Goal: Task Accomplishment & Management: Use online tool/utility

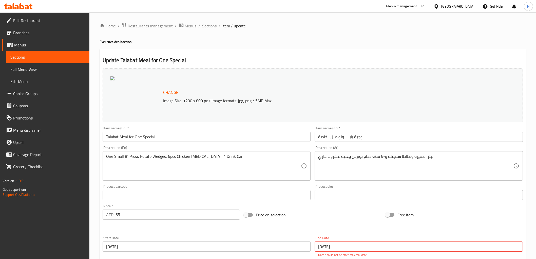
scroll to position [11412, 0]
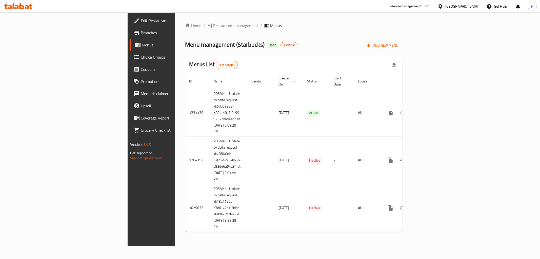
click at [421, 5] on div "Menu-management" at bounding box center [405, 6] width 31 height 6
click at [411, 32] on div "Agent Campaigns Center" at bounding box center [400, 34] width 38 height 6
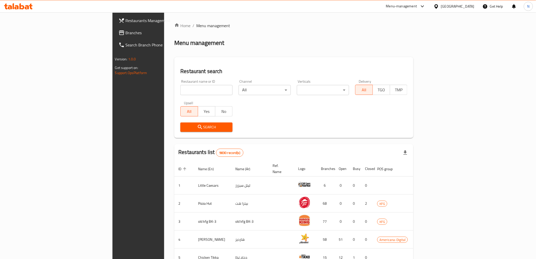
drag, startPoint x: 165, startPoint y: 91, endPoint x: 186, endPoint y: 87, distance: 21.4
click at [180, 91] on input "search" at bounding box center [206, 90] width 52 height 10
paste input "647224"
type input "647224"
click button "Search" at bounding box center [206, 126] width 52 height 9
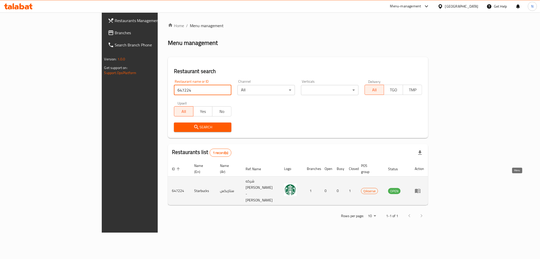
click at [421, 187] on icon "enhanced table" at bounding box center [418, 190] width 6 height 6
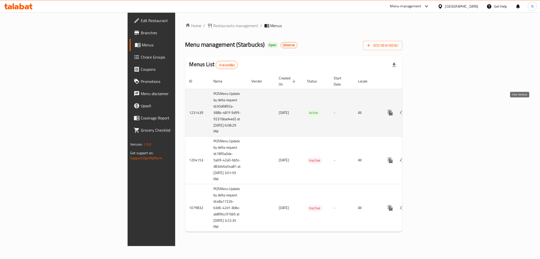
click at [430, 109] on icon "enhanced table" at bounding box center [427, 112] width 6 height 6
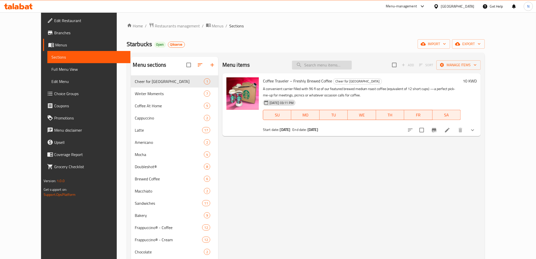
click at [323, 67] on input "search" at bounding box center [322, 65] width 60 height 9
paste input "Espresso Frappuccino®"
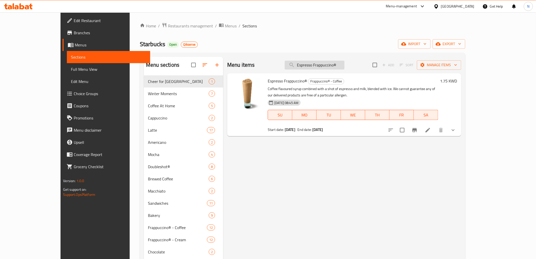
click at [338, 66] on input "Espresso Frappuccino®" at bounding box center [315, 65] width 60 height 9
click at [377, 142] on div "Menu items Espresso Frappuccino® Add Sort Manage items Espresso Frappuccino® Fr…" at bounding box center [342, 249] width 238 height 385
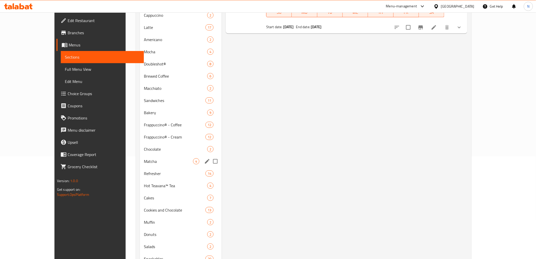
scroll to position [112, 0]
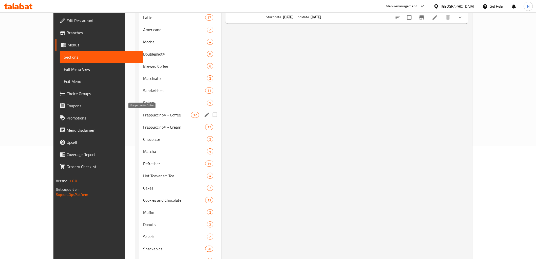
click at [153, 114] on span "Frappuccino® - Coffee" at bounding box center [167, 115] width 48 height 6
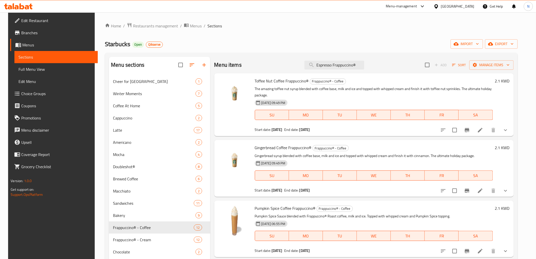
click at [387, 42] on div "Starbucks Open Qikserve import export" at bounding box center [311, 43] width 413 height 9
click at [330, 65] on input "Espresso Frappuccino®" at bounding box center [334, 65] width 60 height 9
paste input "Dulce De Leche"
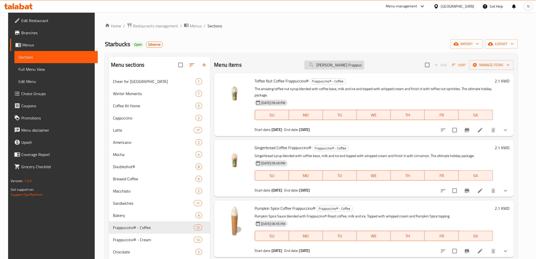
scroll to position [0, 6]
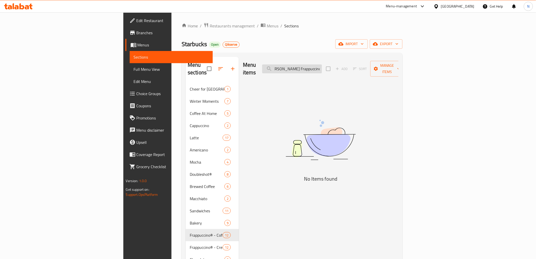
drag, startPoint x: 334, startPoint y: 65, endPoint x: 327, endPoint y: 66, distance: 6.9
click at [322, 65] on input "Dulce De Leche Frappuccino®" at bounding box center [292, 68] width 60 height 9
drag, startPoint x: 330, startPoint y: 66, endPoint x: 367, endPoint y: 64, distance: 37.8
click at [367, 64] on div "Menu items Dulce De Leche Frappuccino® Add Sort Manage items" at bounding box center [320, 69] width 155 height 24
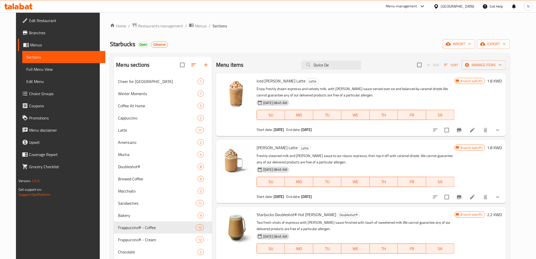
click at [270, 81] on span "Iced Dulce De Leche Latte" at bounding box center [281, 81] width 49 height 8
copy h6 "Iced Dulce De Leche Latte"
click at [329, 69] on input "Dulce De" at bounding box center [331, 65] width 60 height 9
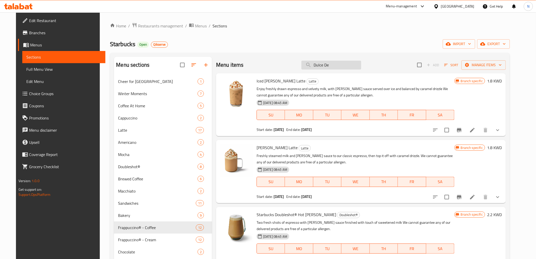
click at [329, 69] on input "Dulce De" at bounding box center [331, 65] width 60 height 9
paste input "Leche"
click at [318, 63] on input "Dulce De Leche" at bounding box center [331, 65] width 60 height 9
click at [349, 66] on input "Dulce De Leche" at bounding box center [331, 65] width 60 height 9
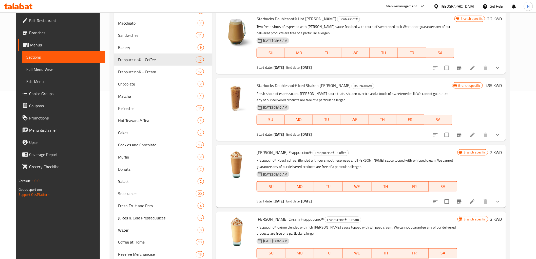
scroll to position [197, 0]
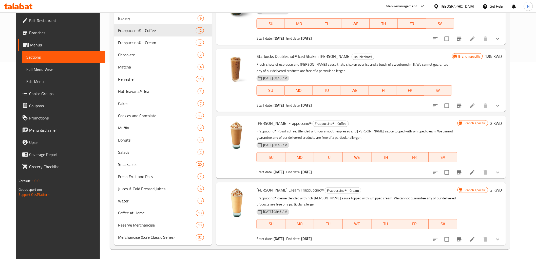
click at [261, 124] on span "Dulce De Leche Frappuccino®" at bounding box center [284, 123] width 55 height 8
copy h6 "Dulce De Leche Frappuccino®"
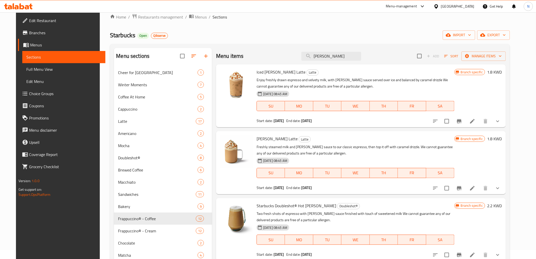
scroll to position [0, 0]
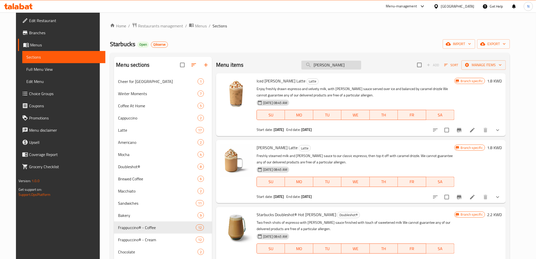
click at [338, 64] on input "Dulce De Leche" at bounding box center [331, 65] width 60 height 9
click at [337, 64] on input "Dulce De Leche" at bounding box center [331, 65] width 60 height 9
paste input "Frappuccino®"
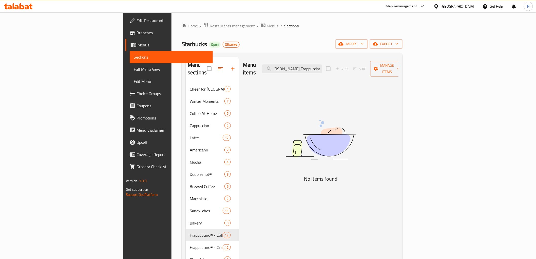
scroll to position [0, 5]
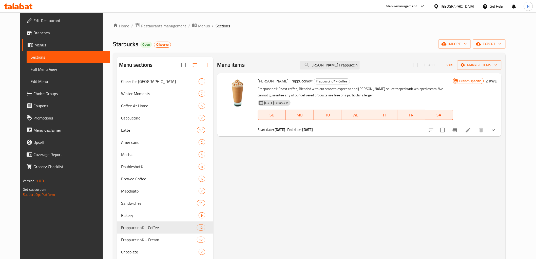
type input "Dulce De Leche Frappuccino®"
click at [322, 64] on input "Dulce De Leche Frappuccino®" at bounding box center [330, 65] width 60 height 9
